Goal: Navigation & Orientation: Find specific page/section

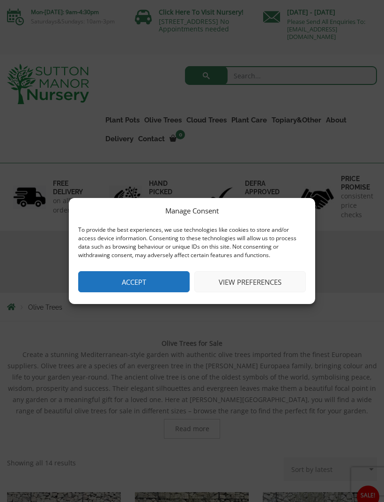
click at [116, 275] on button "Accept" at bounding box center [134, 281] width 112 height 21
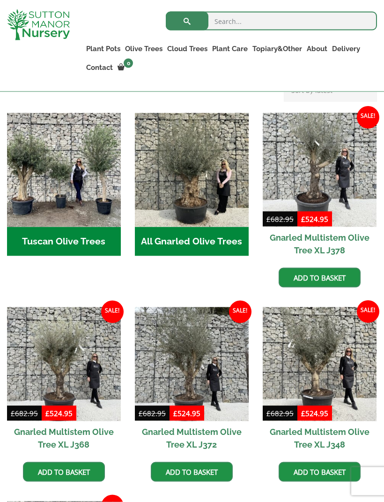
scroll to position [362, 0]
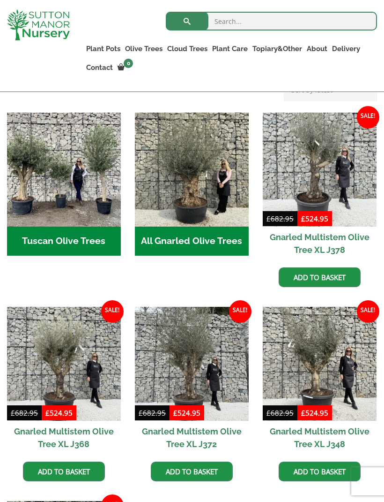
click at [352, 304] on ul "Tuscan Olive Trees (6) All Gnarled Olive Trees (195) Sale! £ 682.95 Original pr…" at bounding box center [192, 404] width 370 height 582
click at [210, 225] on img "Visit product category All Gnarled Olive Trees" at bounding box center [192, 170] width 114 height 114
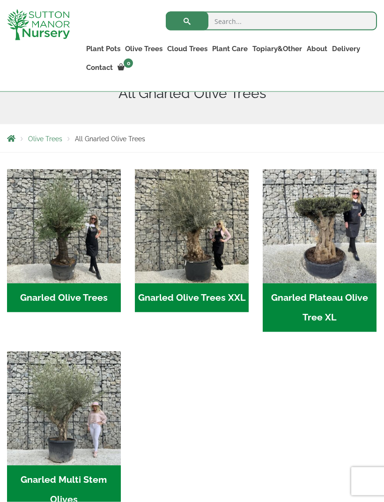
scroll to position [152, 0]
click at [56, 249] on img "Visit product category Gnarled Olive Trees" at bounding box center [64, 226] width 114 height 114
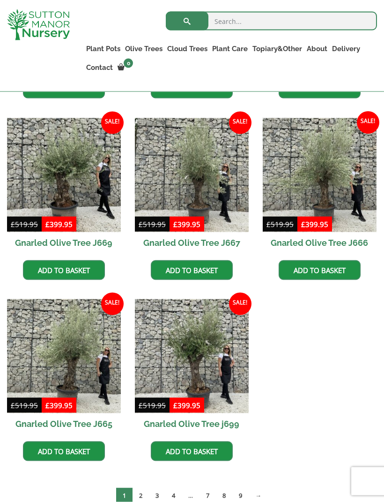
scroll to position [600, 0]
click at [246, 495] on link "9" at bounding box center [241, 494] width 16 height 15
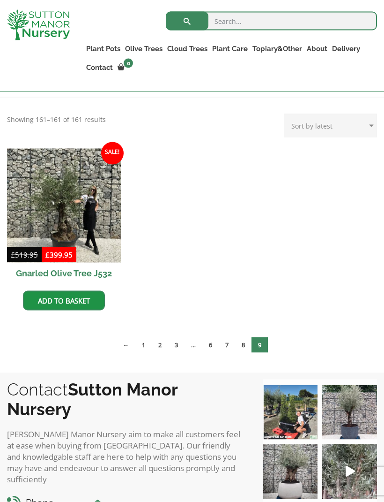
scroll to position [207, 0]
click at [178, 344] on link "3" at bounding box center [176, 344] width 16 height 15
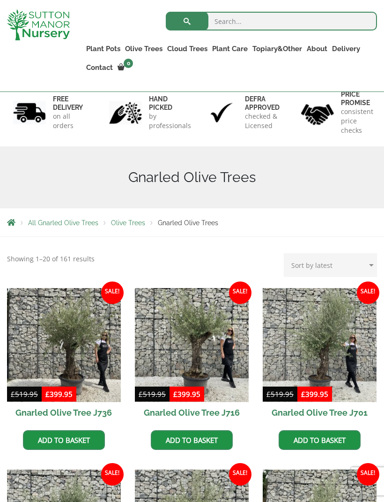
scroll to position [60, 0]
